Goal: Task Accomplishment & Management: Use online tool/utility

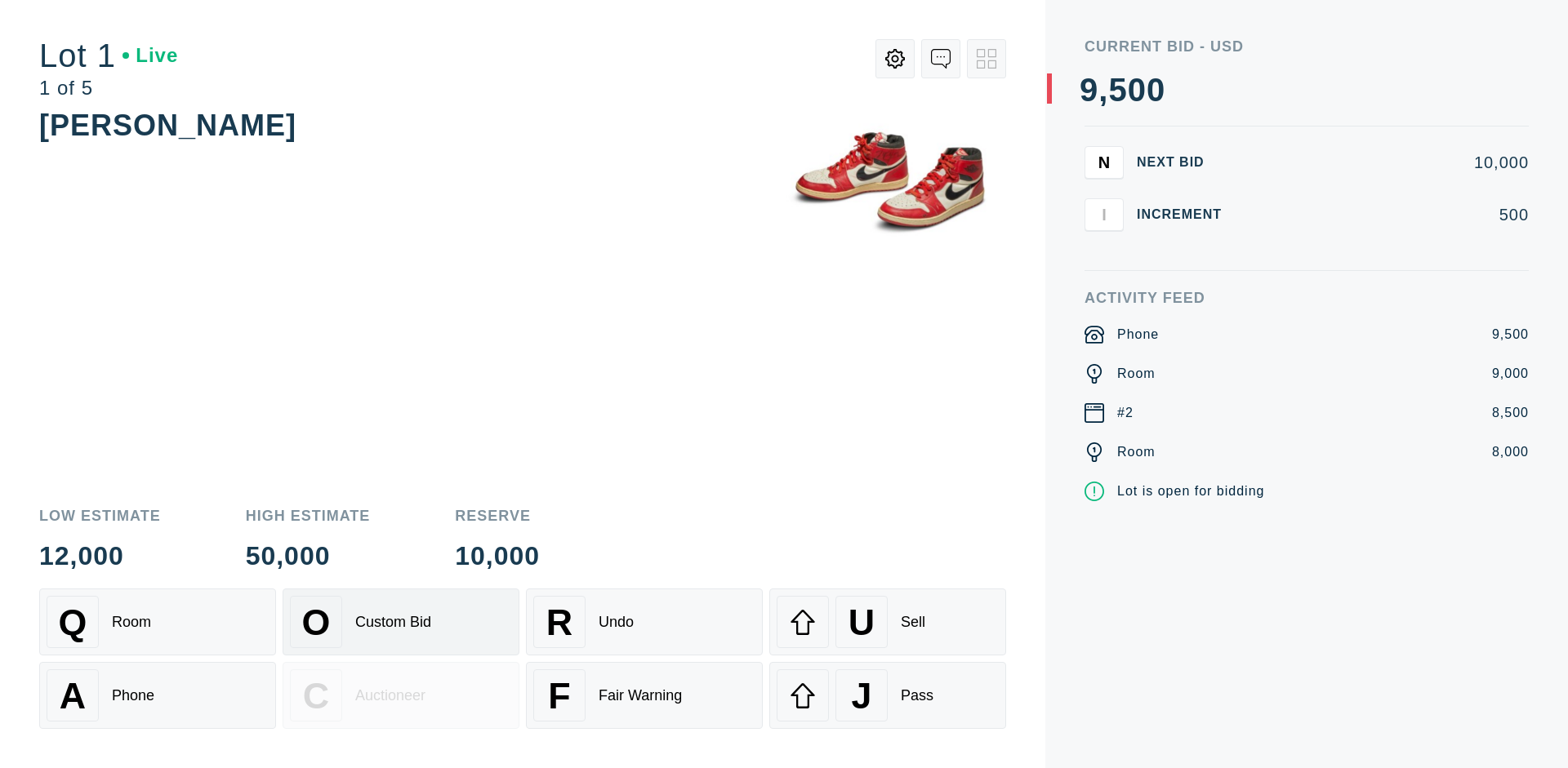
click at [401, 622] on div "Custom Bid" at bounding box center [393, 622] width 76 height 17
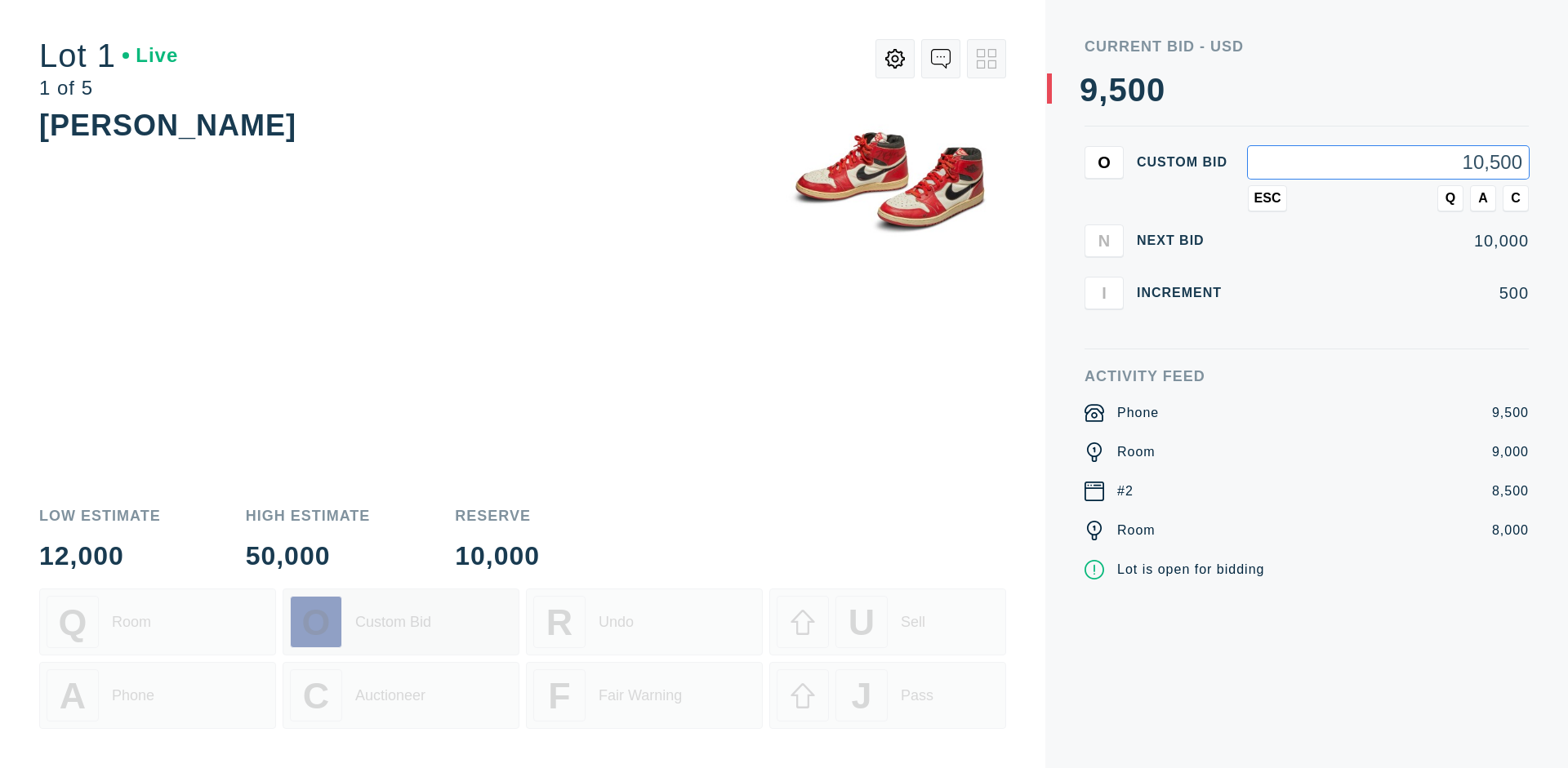
type input "10,500"
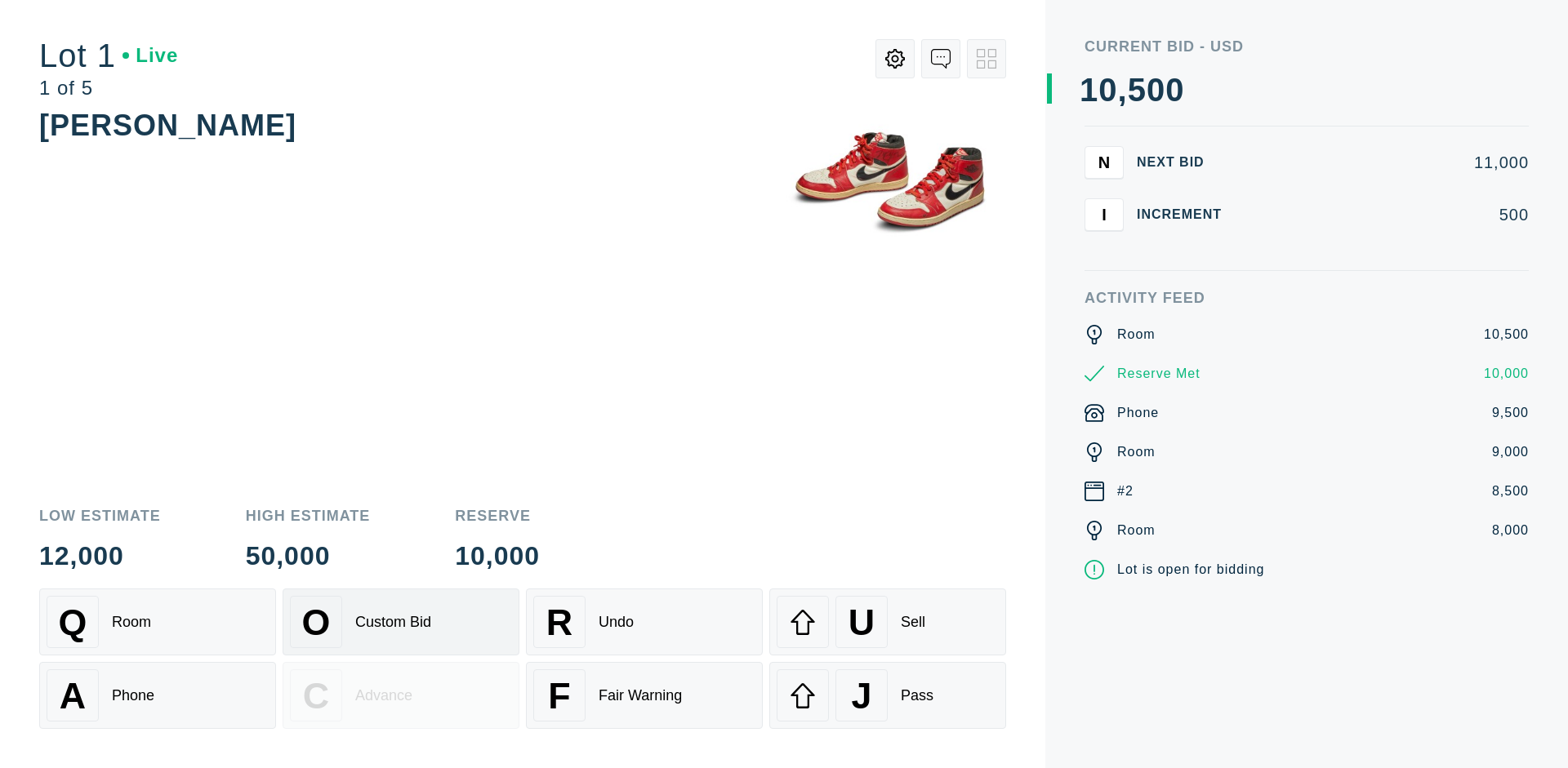
click at [401, 622] on div "Custom Bid" at bounding box center [393, 622] width 76 height 17
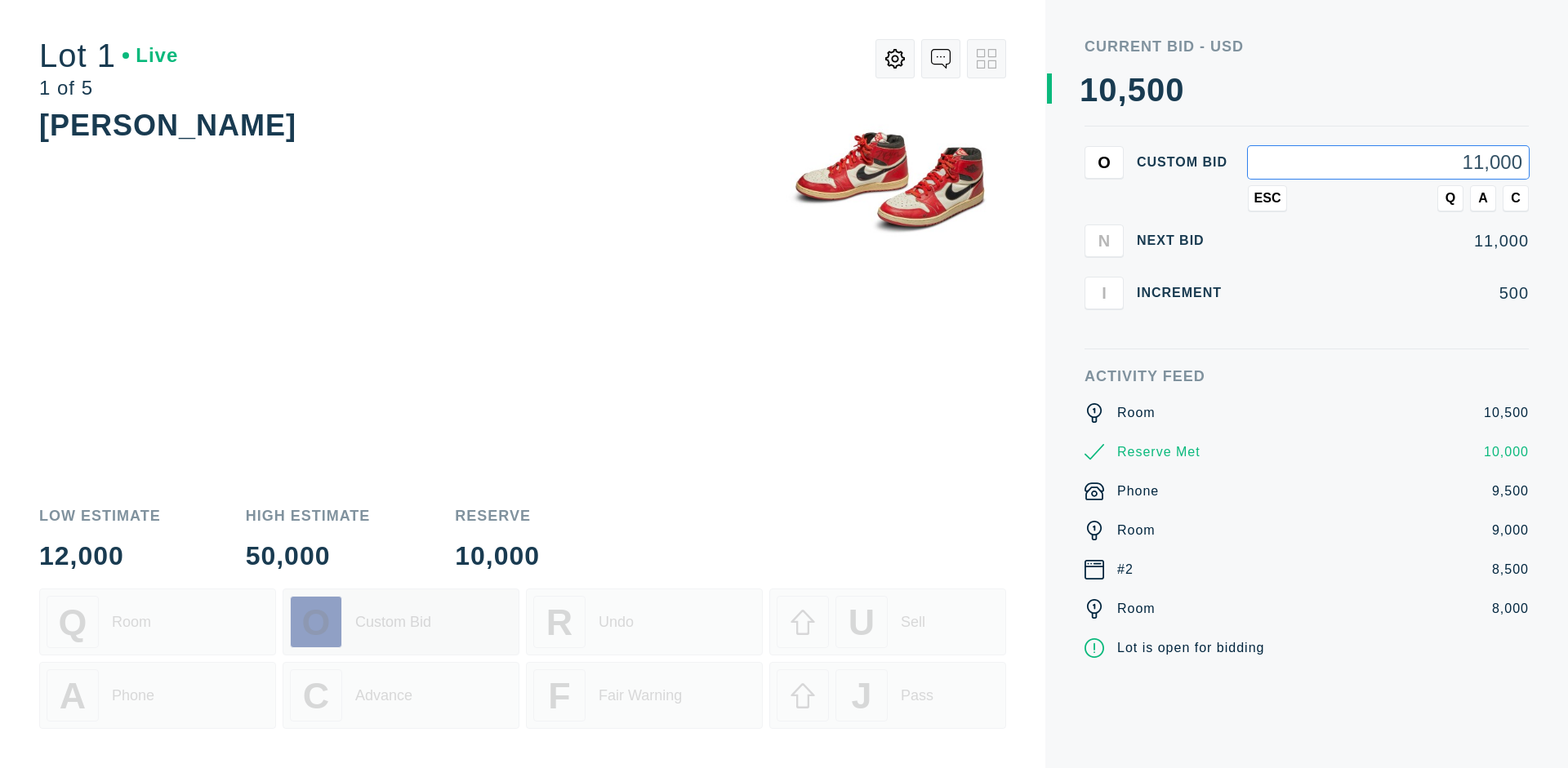
type input "11,000"
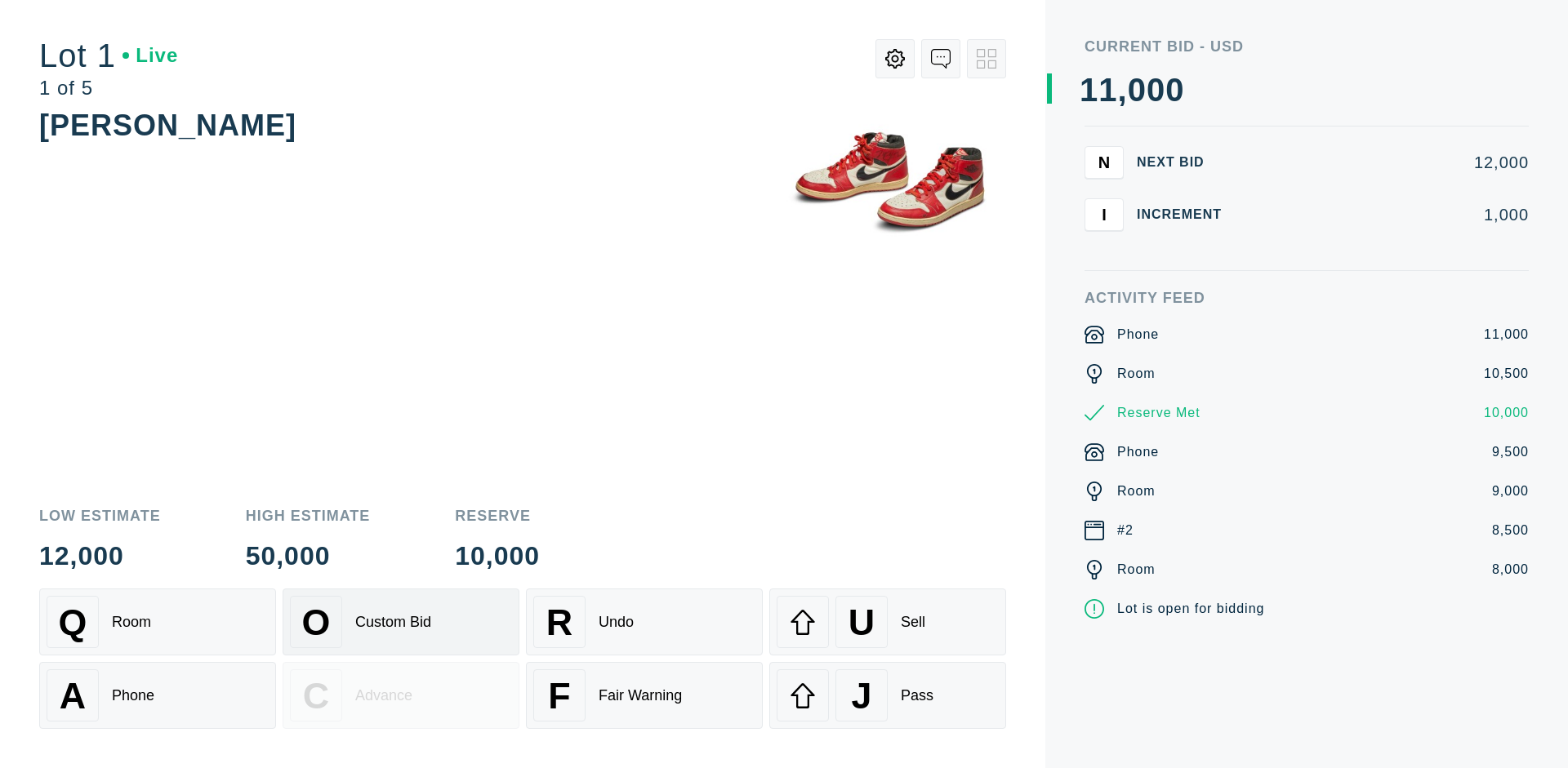
click at [158, 622] on div "Q Room" at bounding box center [158, 622] width 222 height 52
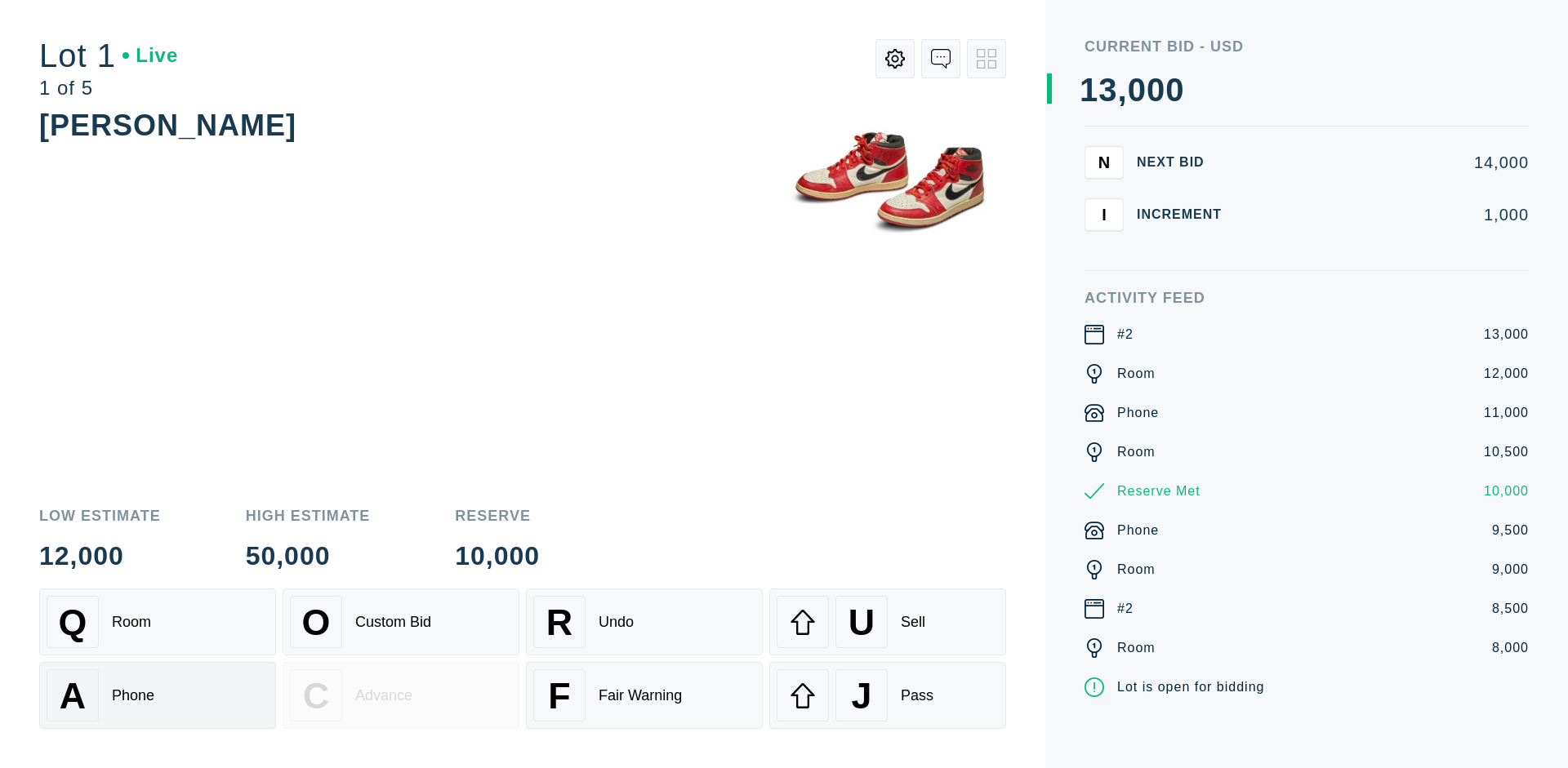
click at [158, 694] on div "A Phone" at bounding box center [158, 695] width 222 height 52
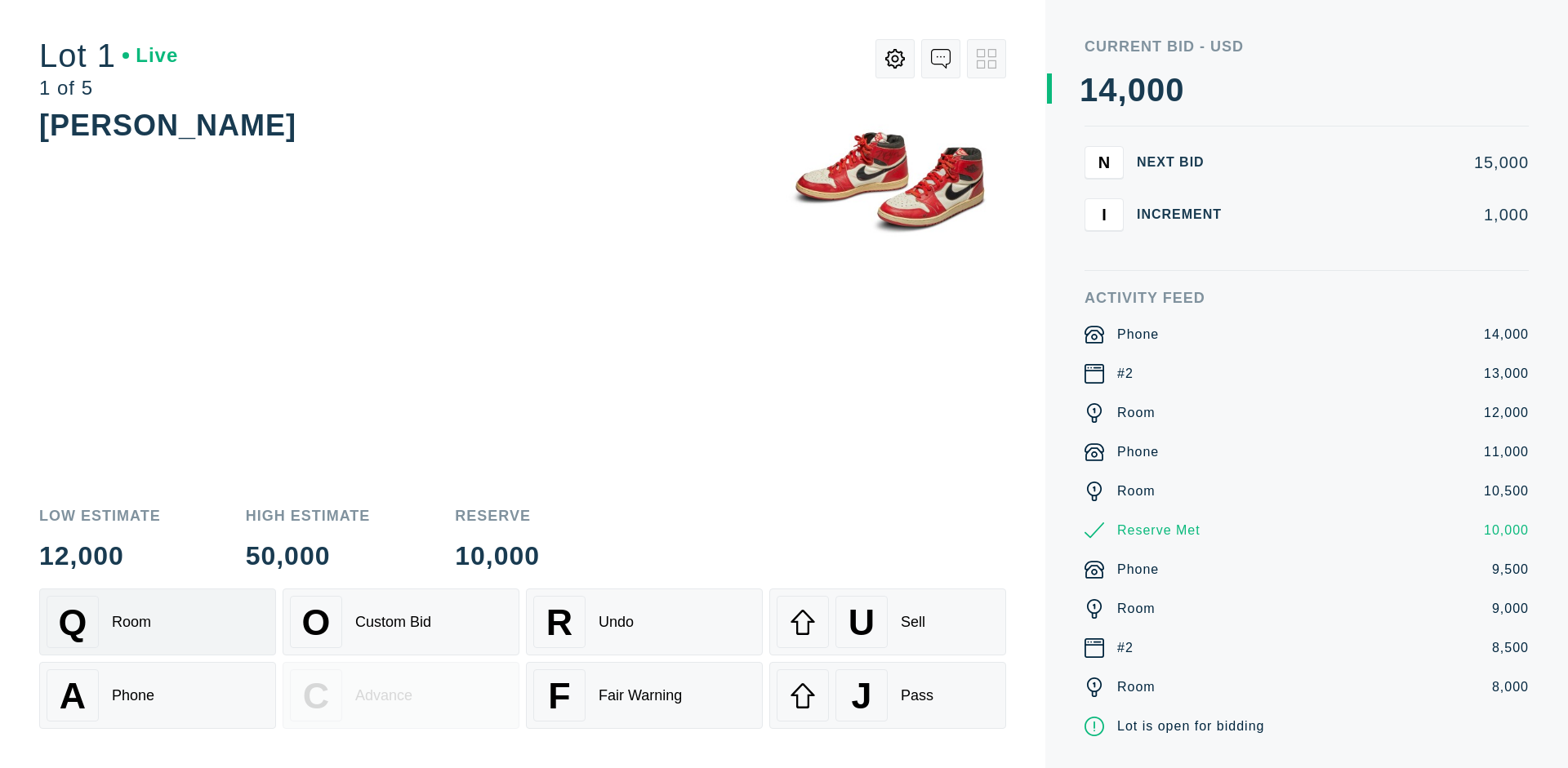
click at [158, 622] on div "Q Room" at bounding box center [158, 622] width 222 height 52
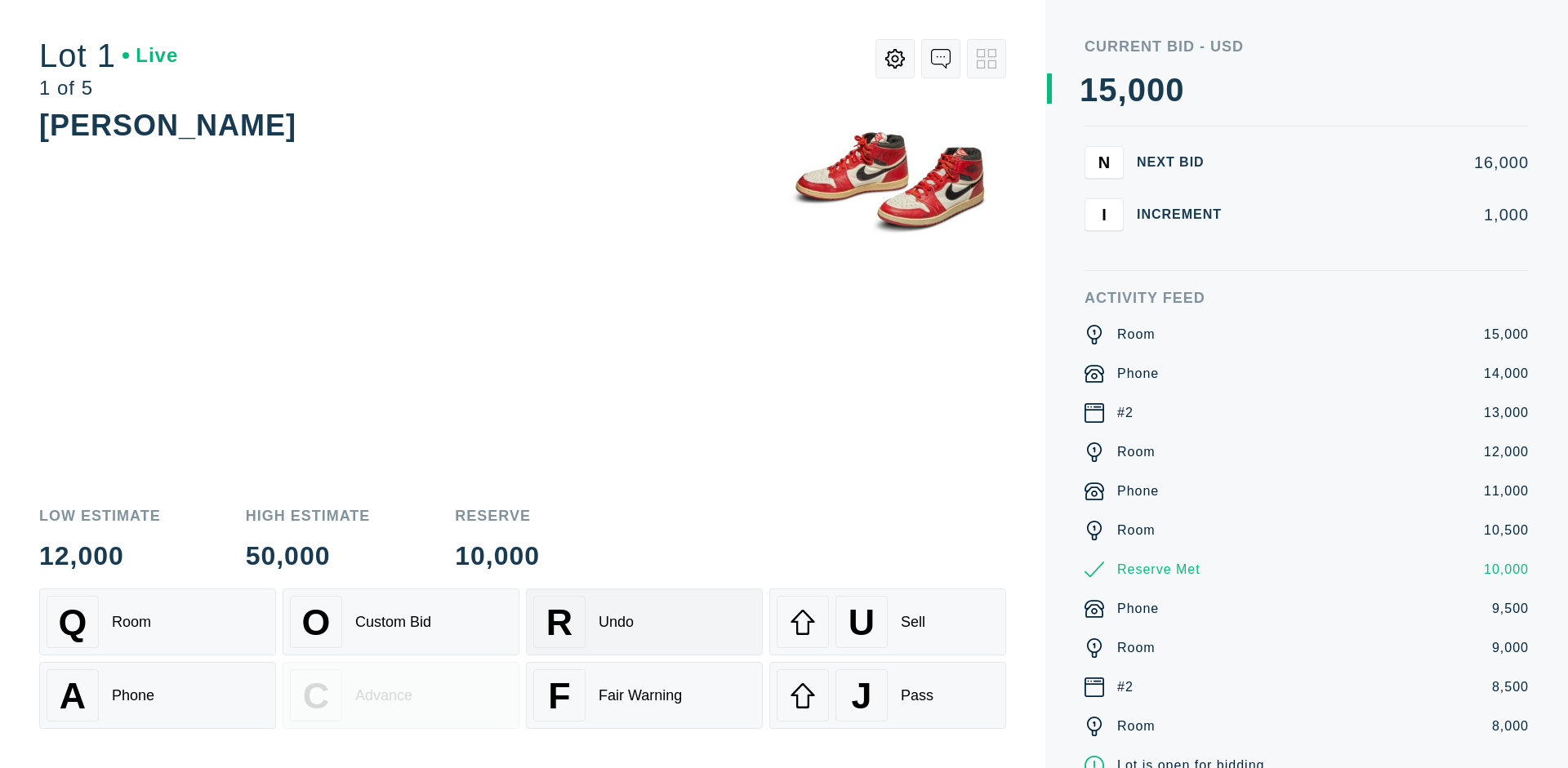
click at [644, 622] on div "R Undo" at bounding box center [644, 622] width 222 height 52
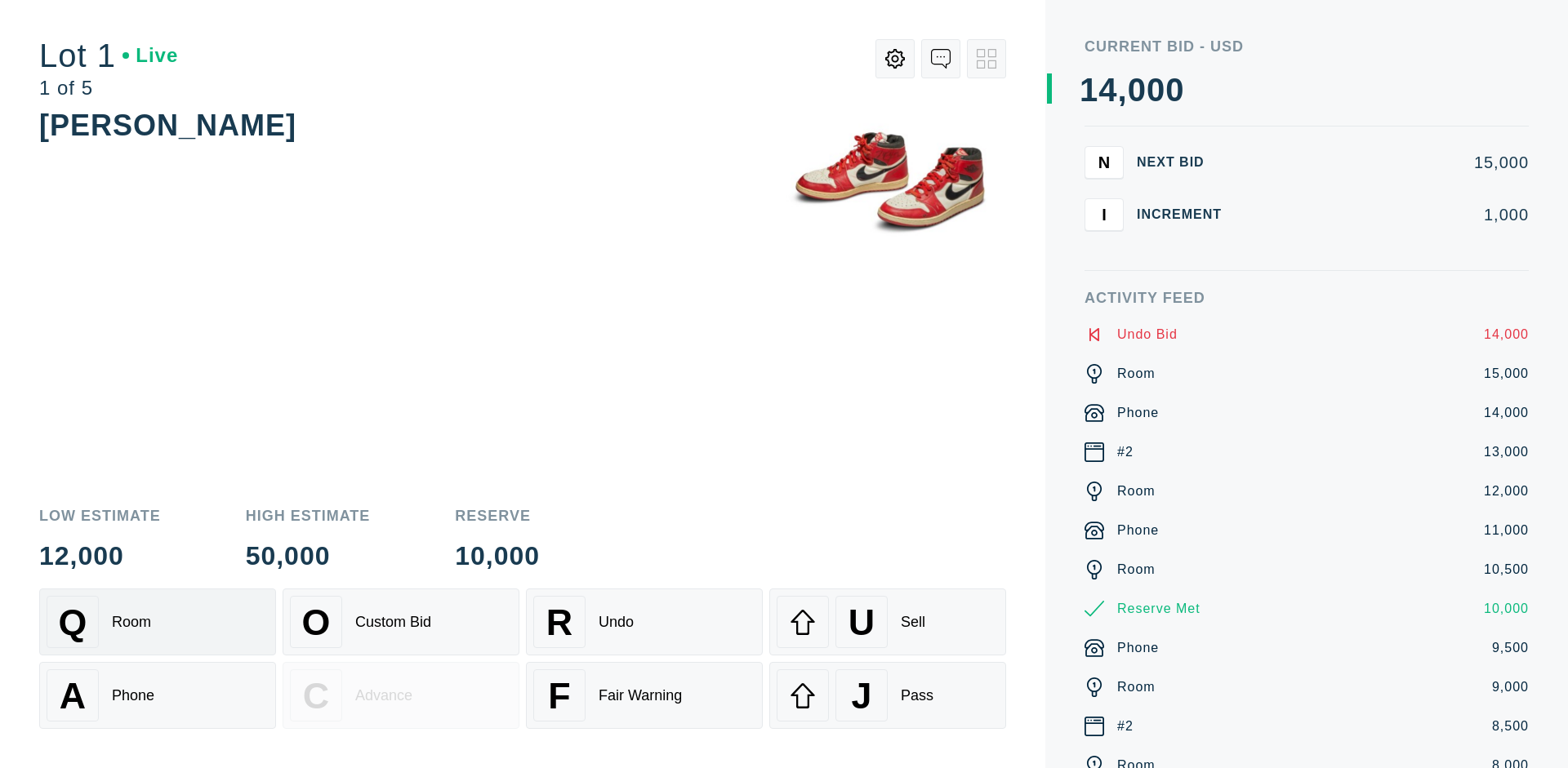
click at [158, 622] on div "Q Room" at bounding box center [158, 622] width 222 height 52
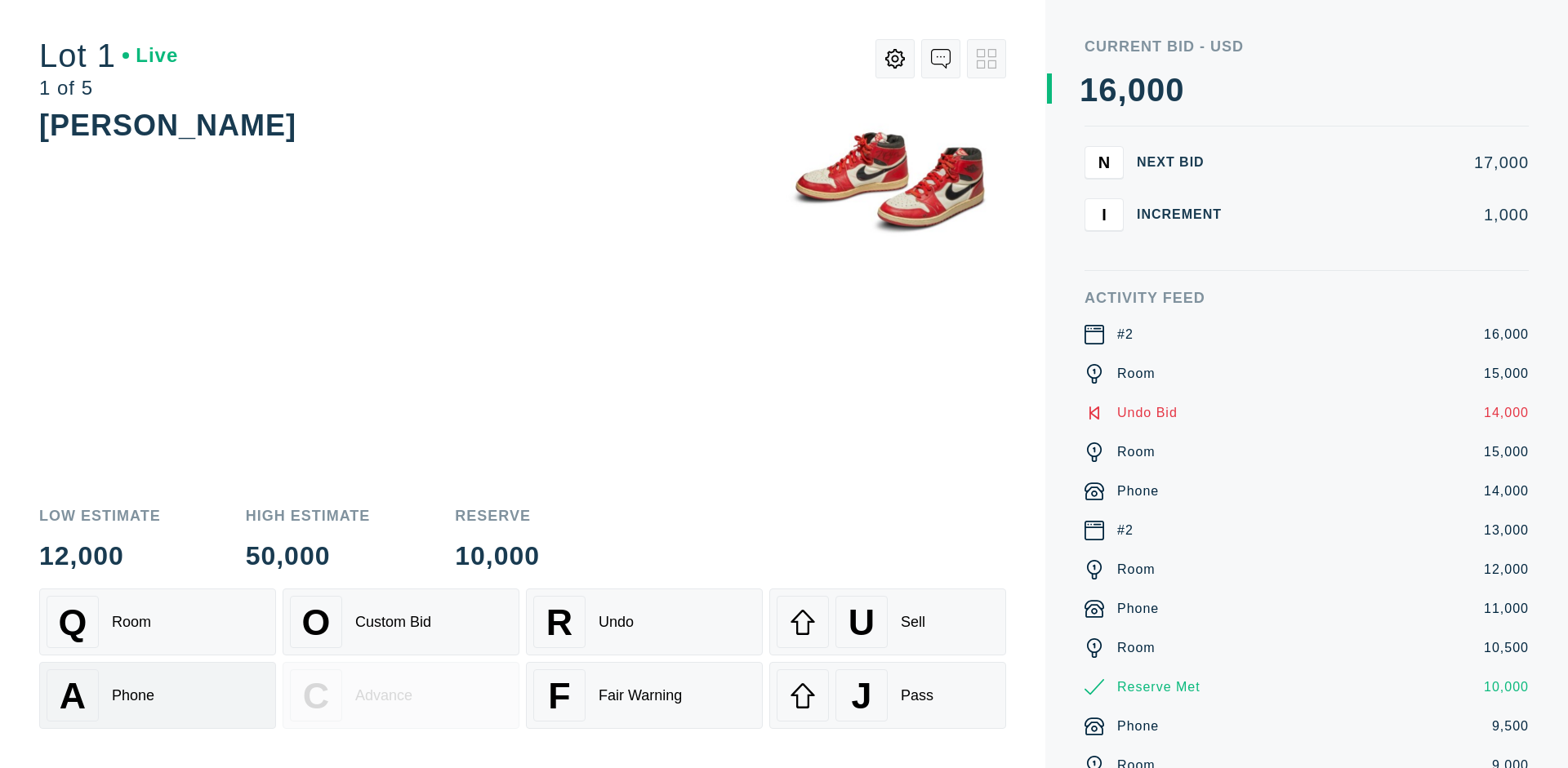
click at [158, 695] on div "A Phone" at bounding box center [158, 695] width 222 height 52
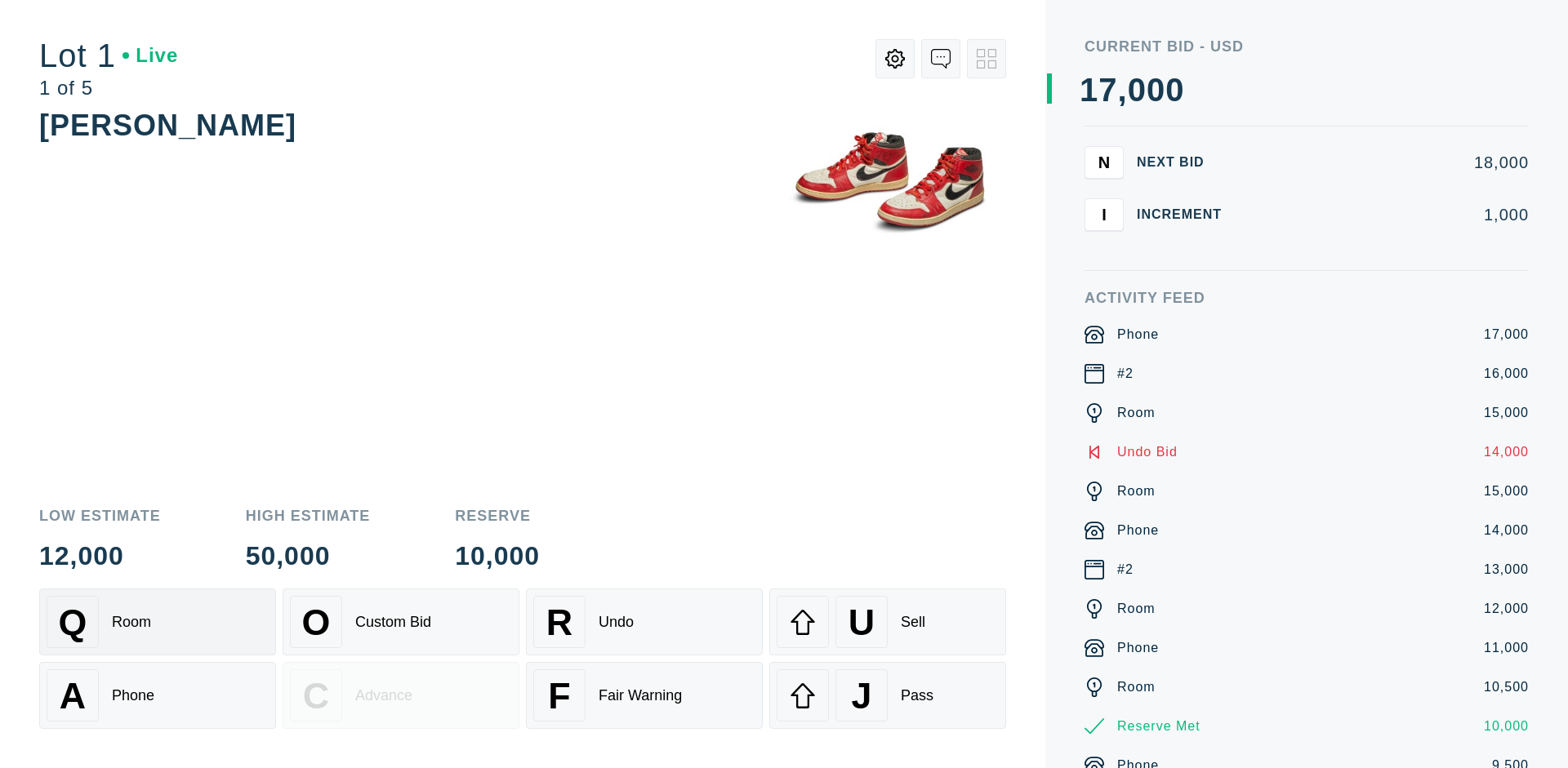
click at [158, 622] on div "Q Room" at bounding box center [158, 622] width 222 height 52
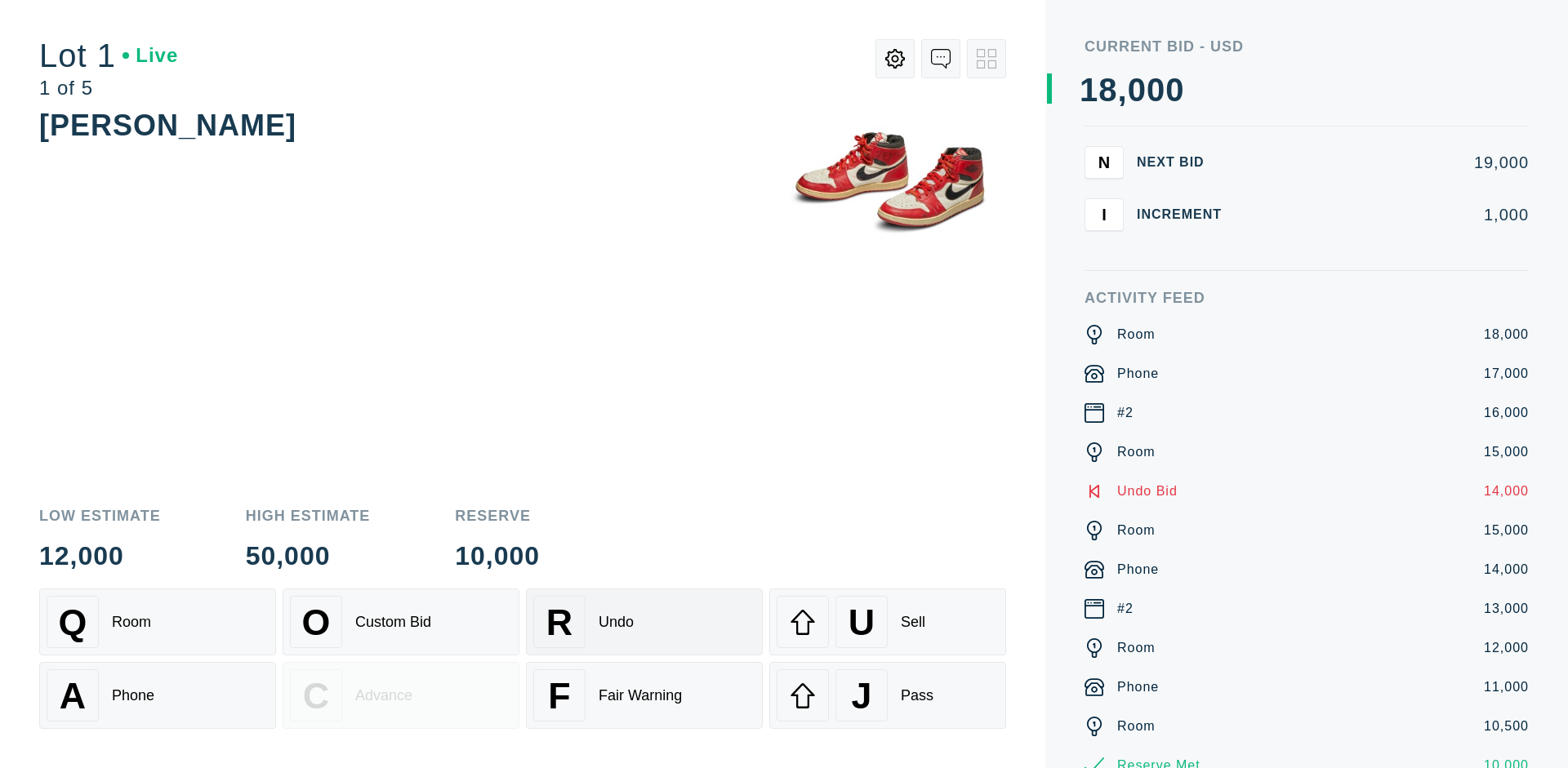
click at [644, 622] on div "R Undo" at bounding box center [644, 622] width 222 height 52
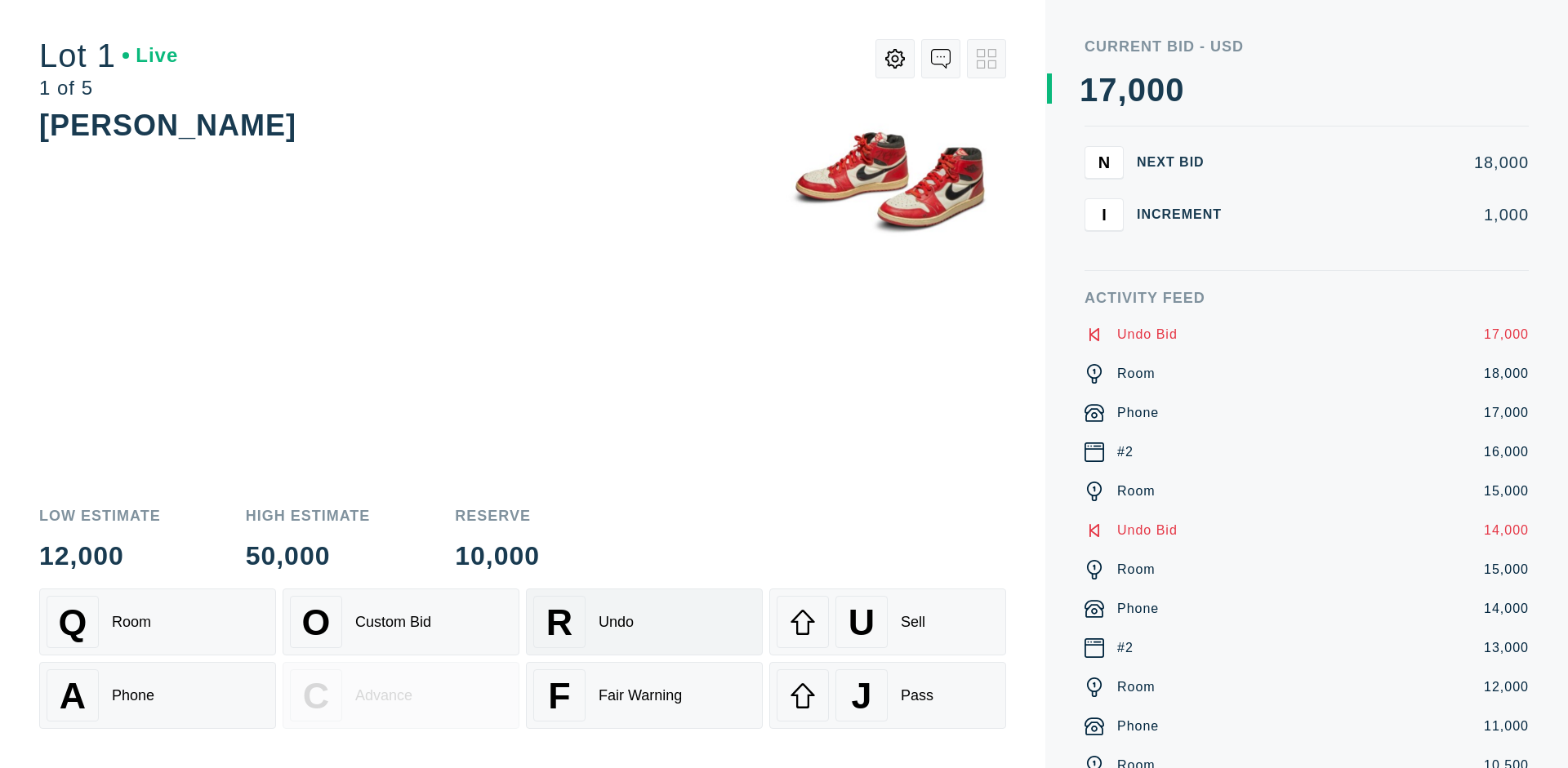
click at [887, 622] on div "U Sell" at bounding box center [887, 622] width 222 height 52
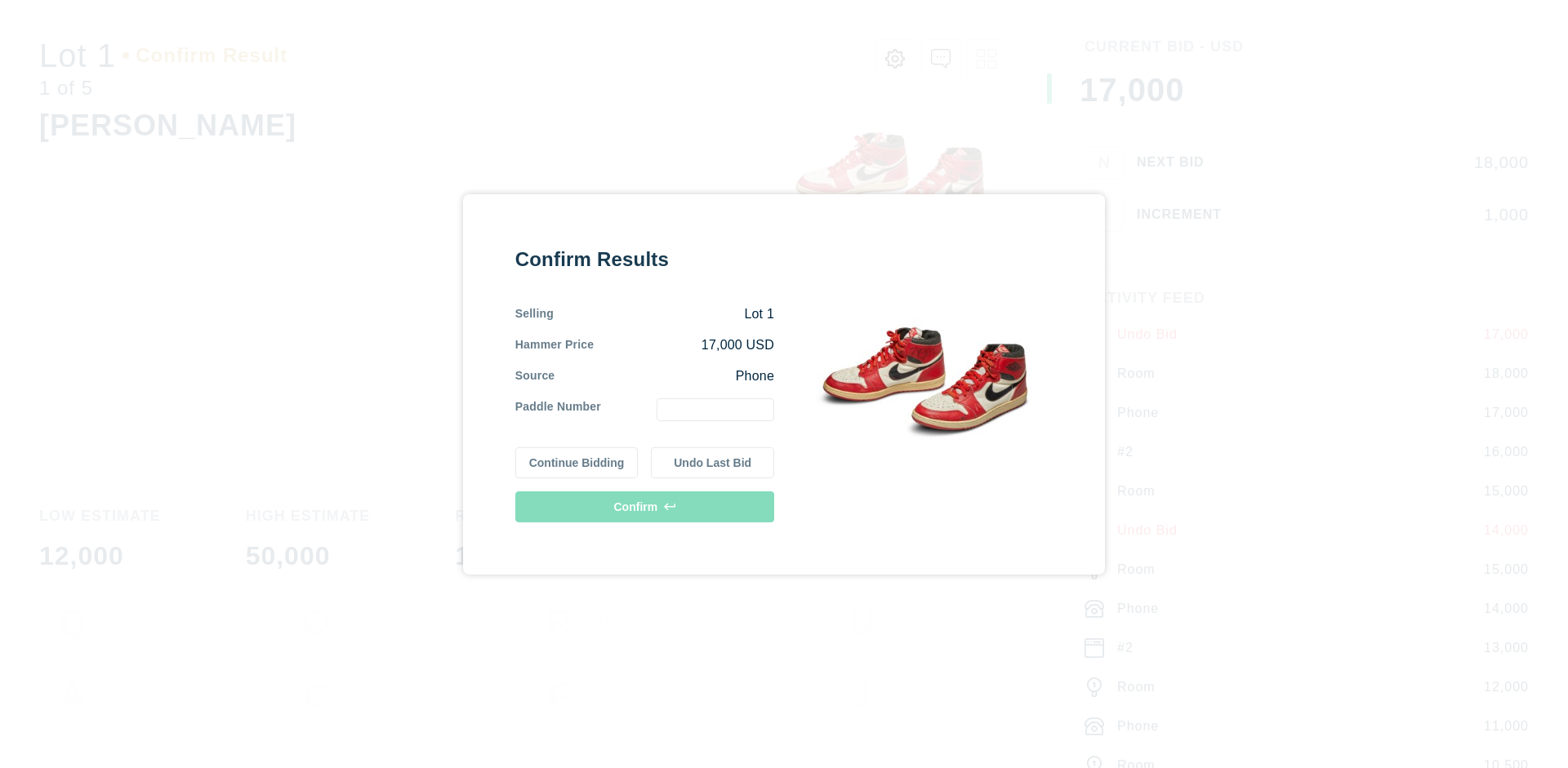
click at [578, 462] on button "Continue Bidding" at bounding box center [577, 463] width 123 height 31
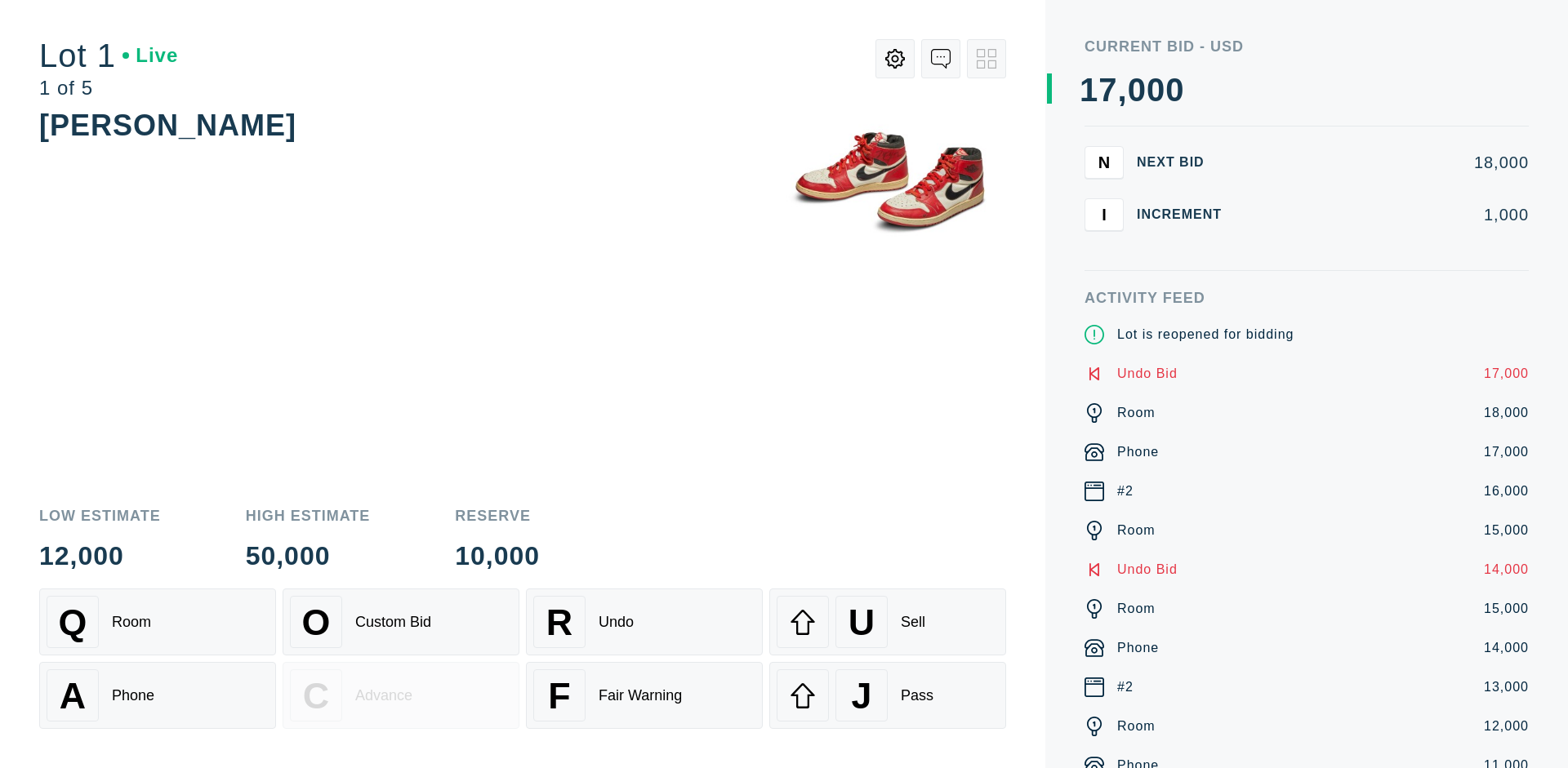
click at [887, 622] on div "U Sell" at bounding box center [887, 622] width 222 height 52
click at [887, 695] on div "J Pass" at bounding box center [887, 695] width 222 height 52
